Goal: Communication & Community: Answer question/provide support

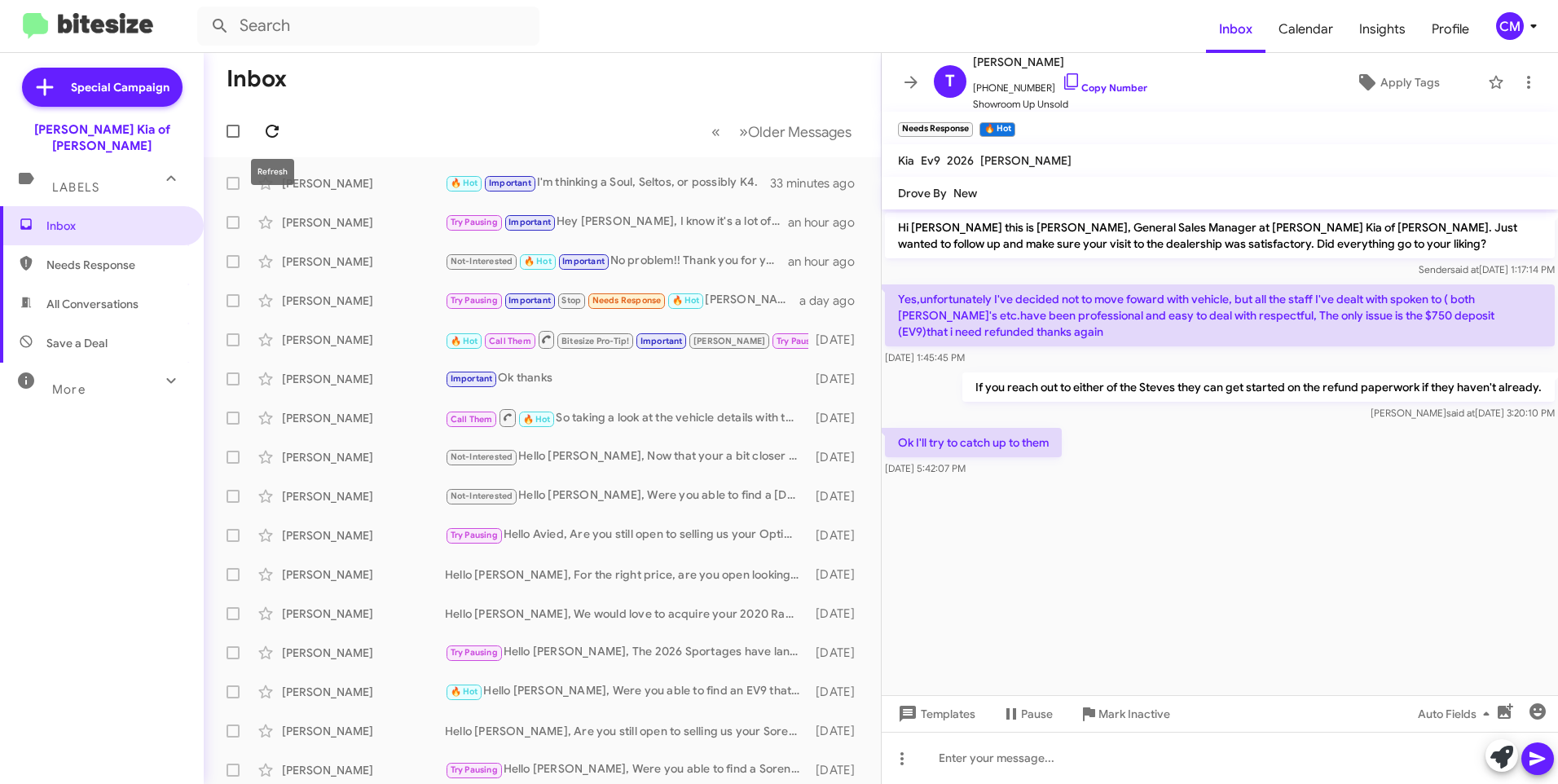
click at [261, 128] on span at bounding box center [272, 131] width 33 height 19
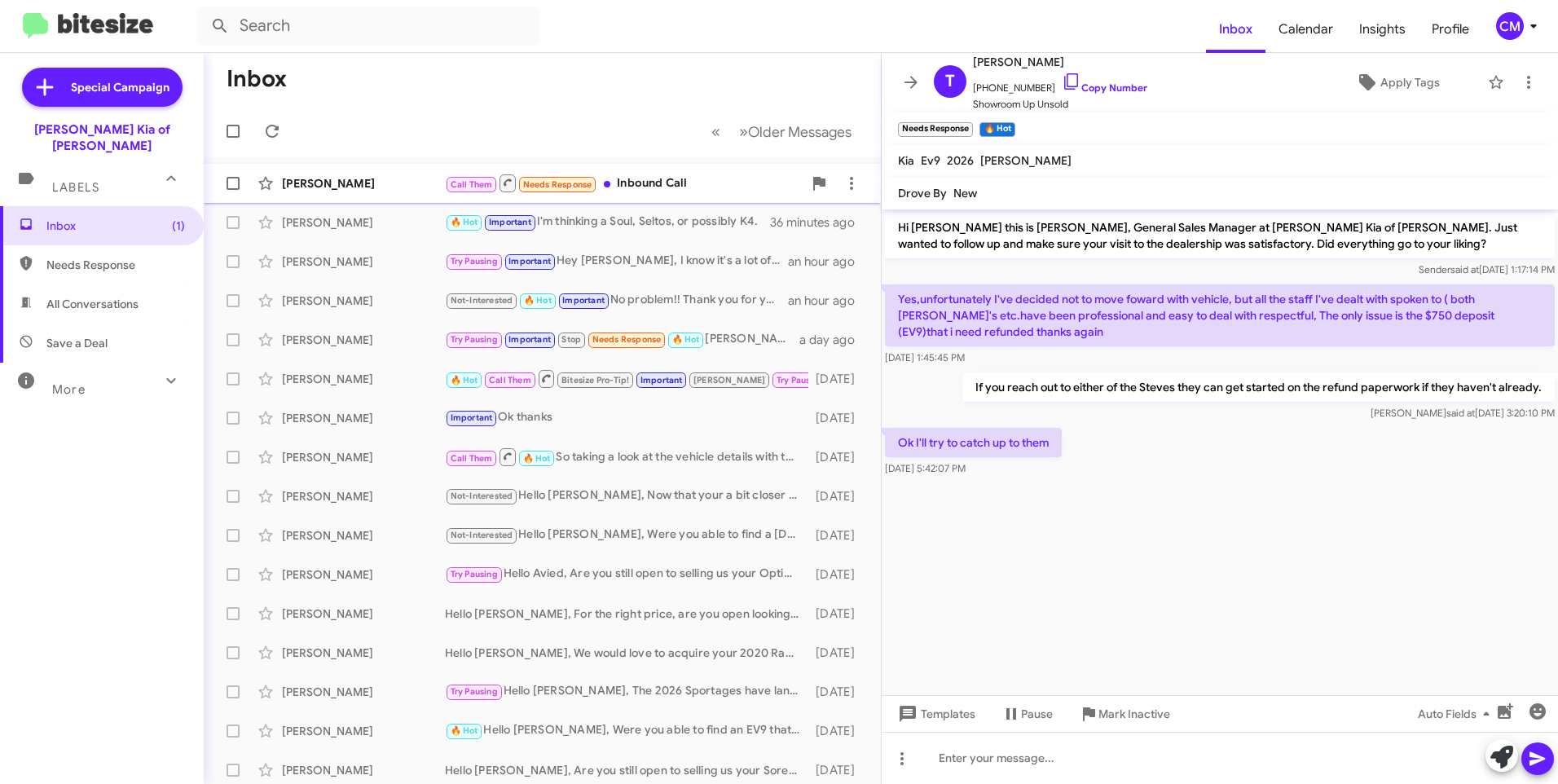
click at [351, 193] on div "[PERSON_NAME] Call Them Needs Response Inbound Call a few seconds ago" at bounding box center [542, 184] width 651 height 33
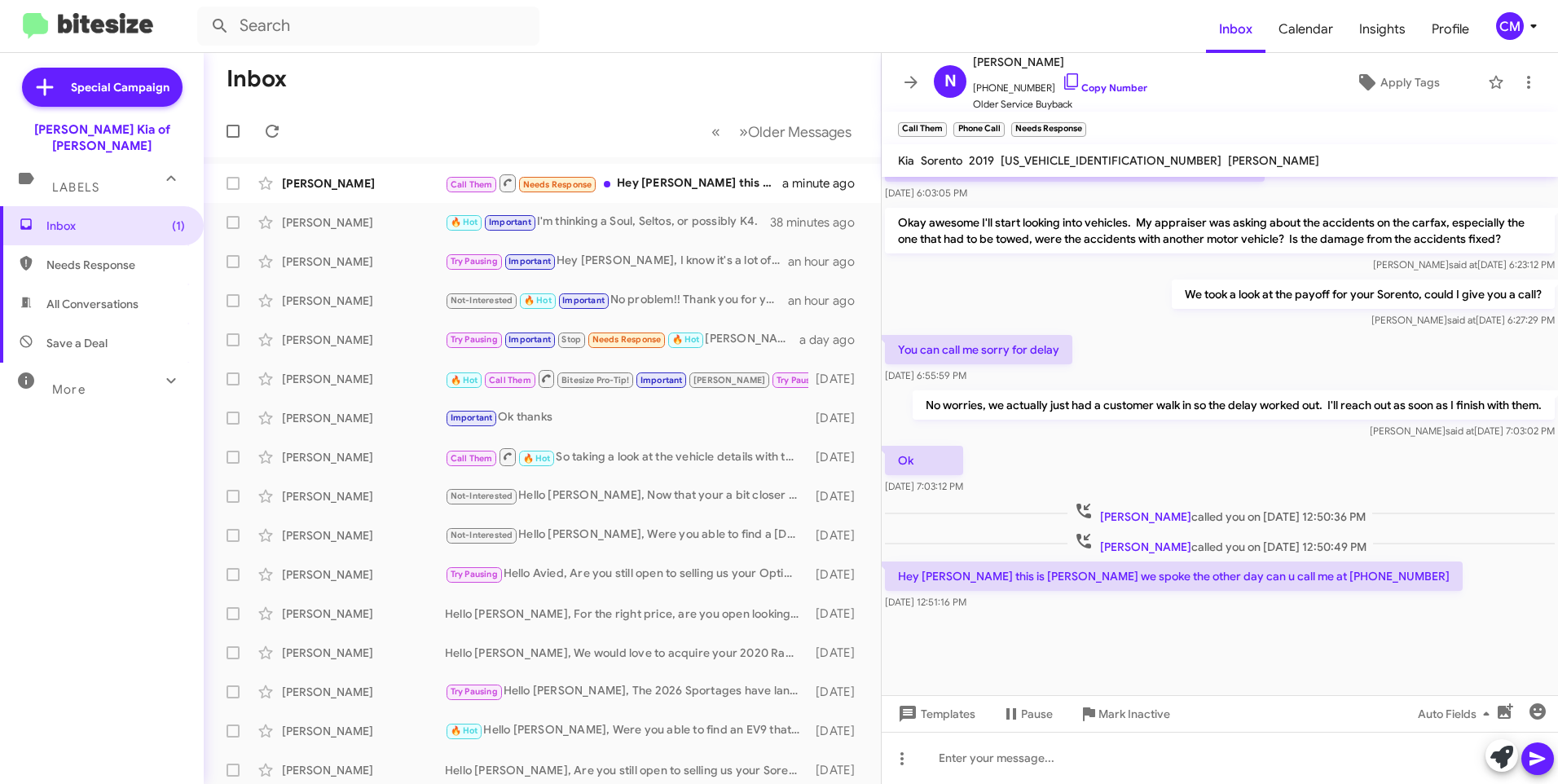
scroll to position [653, 0]
click at [412, 192] on div "[PERSON_NAME] Call Them Needs Response Hey [PERSON_NAME] this is [PERSON_NAME] …" at bounding box center [542, 184] width 651 height 33
click at [1064, 81] on icon at bounding box center [1071, 81] width 13 height 16
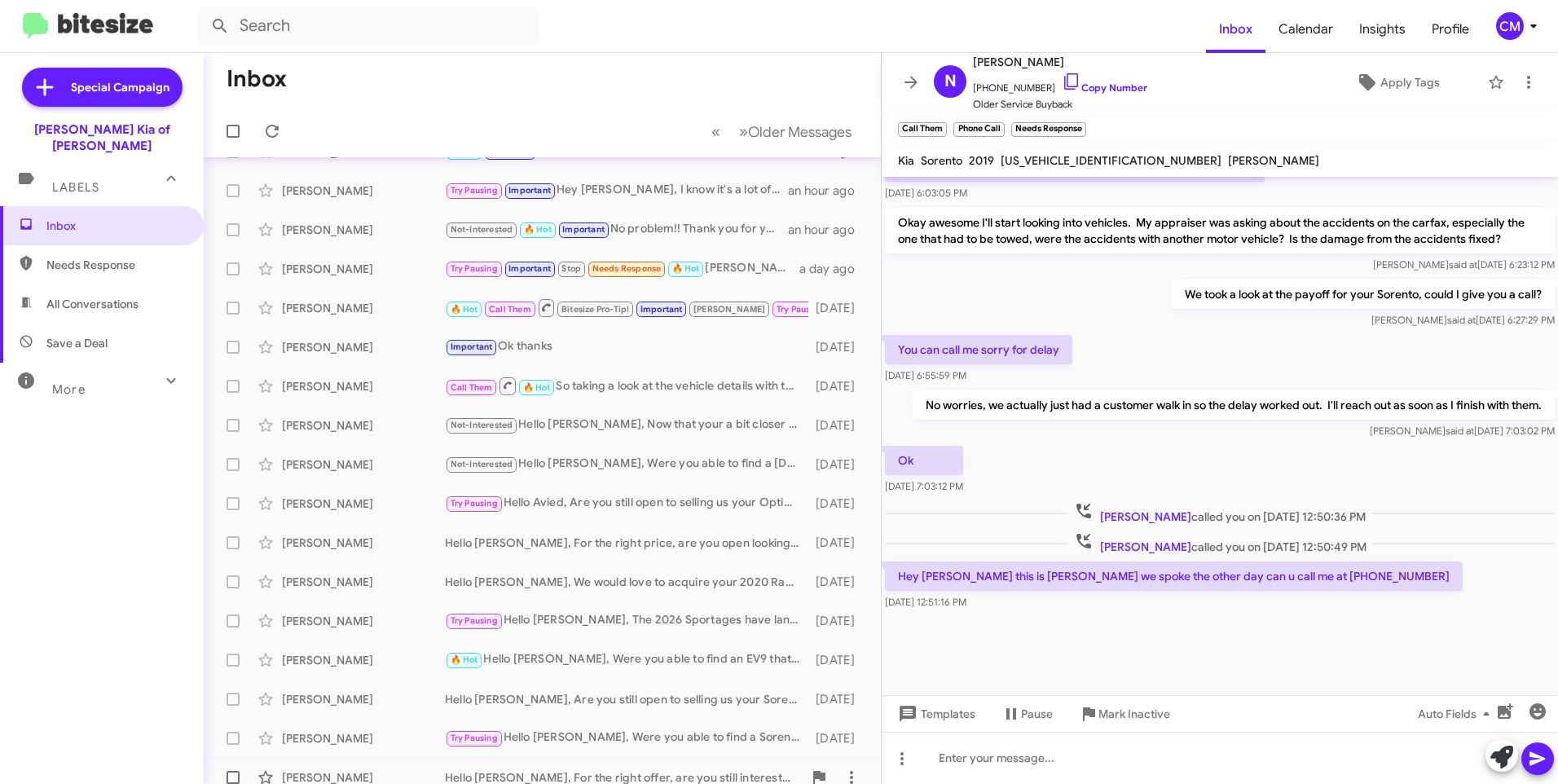
scroll to position [0, 0]
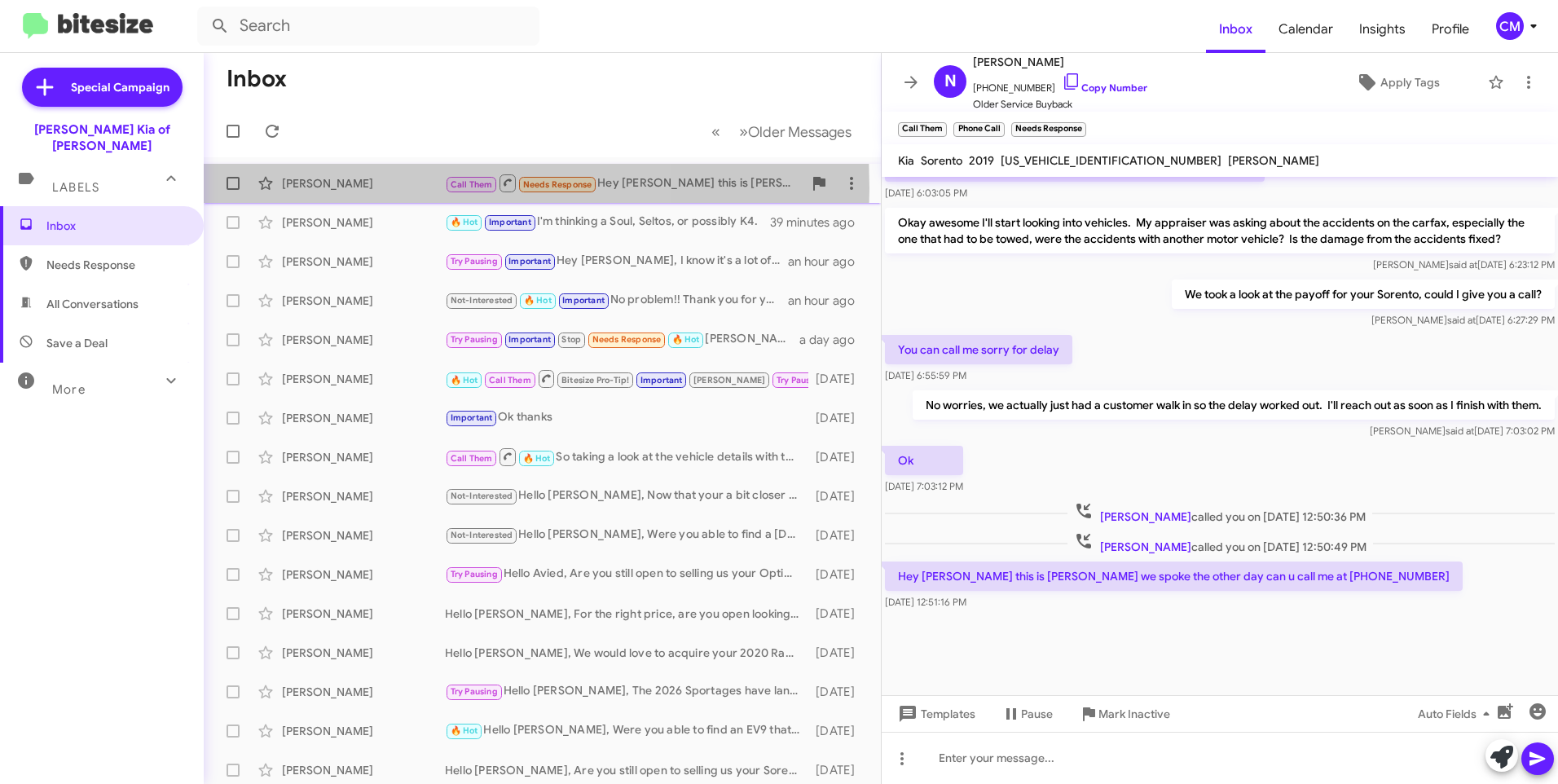
click at [357, 188] on div "[PERSON_NAME]" at bounding box center [363, 183] width 163 height 16
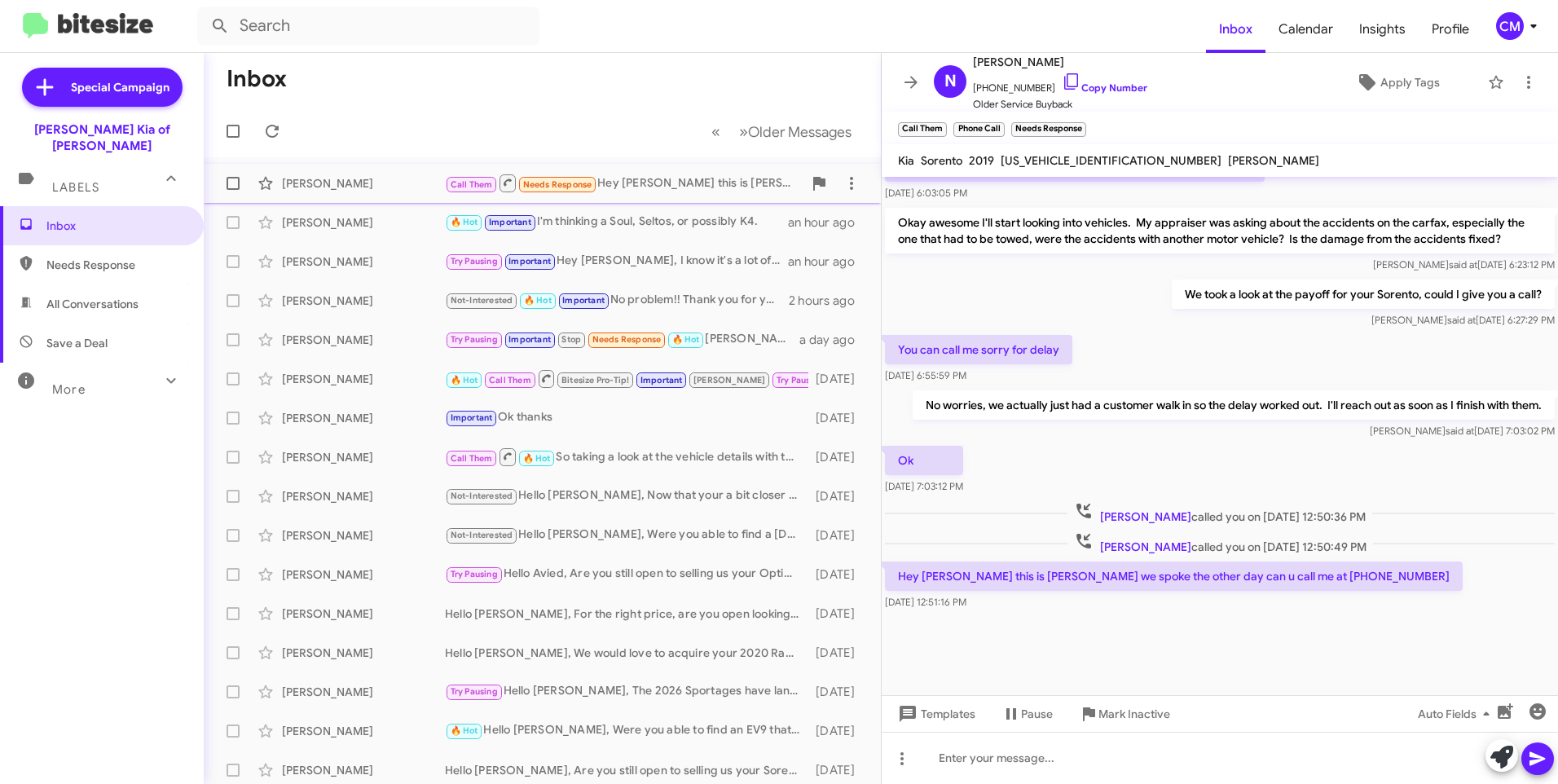
click at [360, 169] on div "[PERSON_NAME] Call Them Needs Response Hey [PERSON_NAME] this is [PERSON_NAME] …" at bounding box center [542, 184] width 651 height 33
click at [911, 78] on icon at bounding box center [911, 82] width 19 height 19
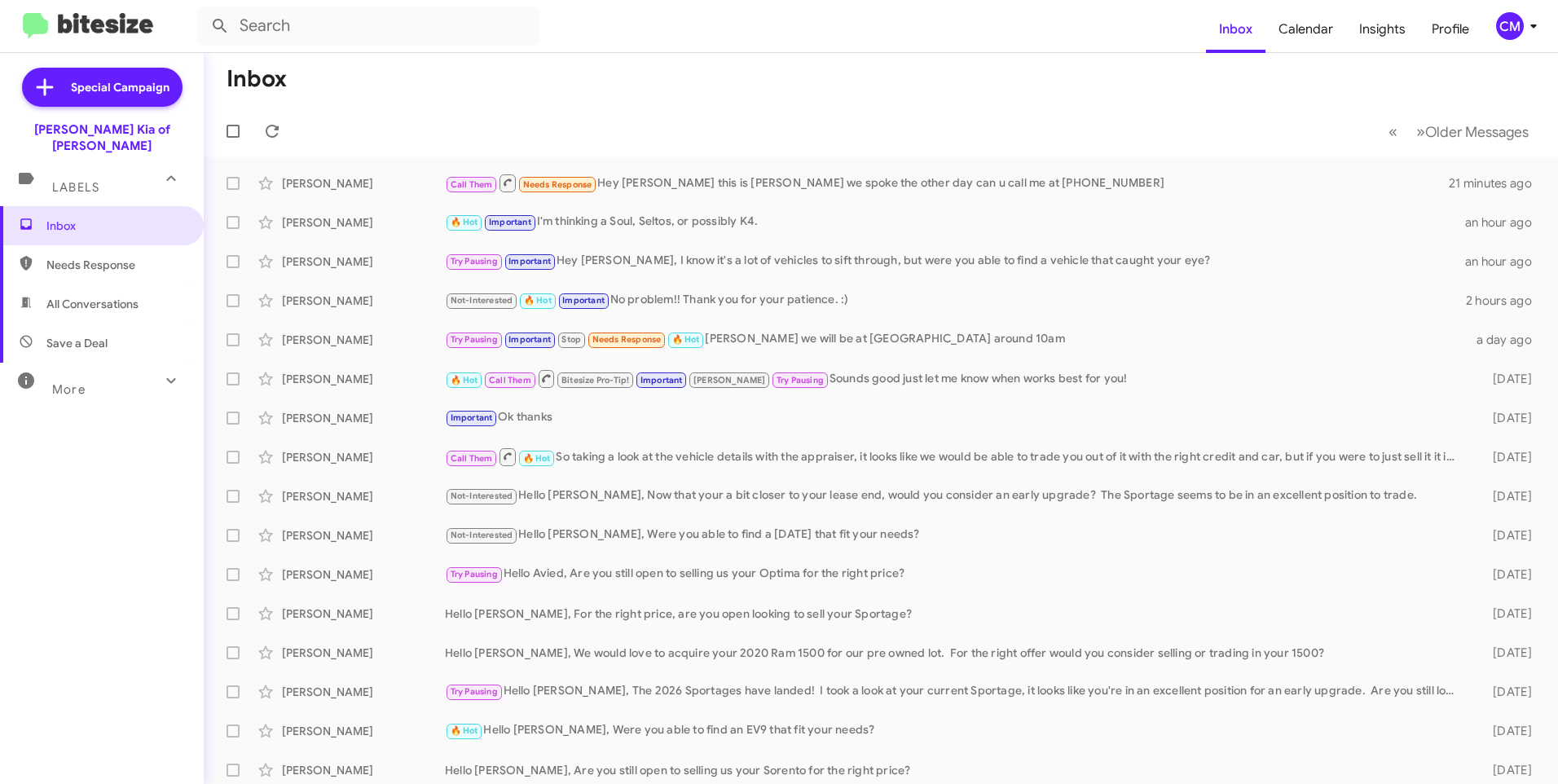
click at [375, 79] on mat-toolbar-row "Inbox" at bounding box center [880, 79] width 1354 height 52
